Goal: Navigation & Orientation: Find specific page/section

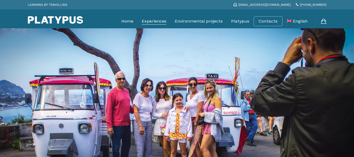
click at [158, 19] on link "Experiences" at bounding box center [154, 21] width 25 height 13
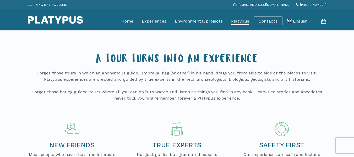
click at [238, 21] on link "Platypus" at bounding box center [240, 21] width 18 height 13
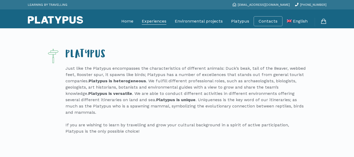
click at [158, 22] on link "Experiences" at bounding box center [154, 21] width 25 height 13
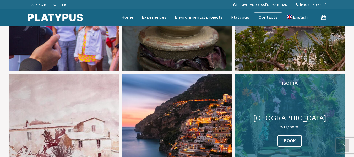
scroll to position [681, 0]
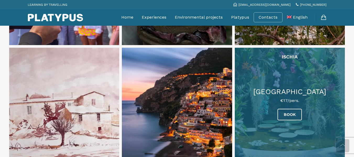
click at [289, 73] on link at bounding box center [290, 103] width 110 height 110
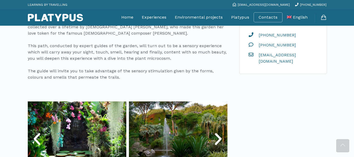
scroll to position [262, 0]
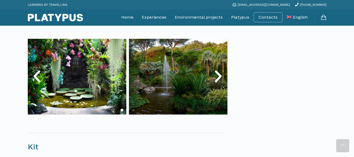
click at [218, 75] on icon "Next slide" at bounding box center [218, 77] width 16 height 16
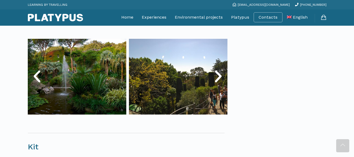
click at [215, 77] on icon "Next slide" at bounding box center [218, 77] width 16 height 16
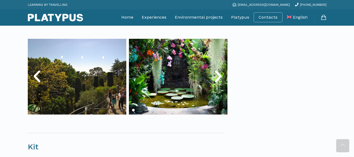
click at [215, 77] on icon "Next slide" at bounding box center [218, 77] width 16 height 16
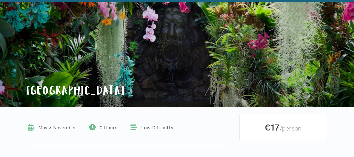
scroll to position [0, 0]
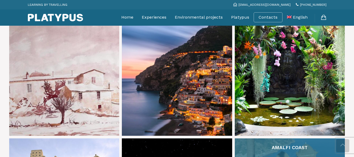
scroll to position [760, 0]
